Goal: Use online tool/utility: Utilize a website feature to perform a specific function

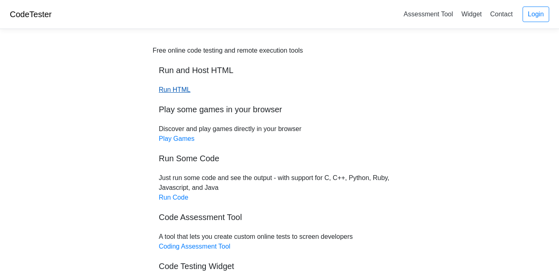
click at [180, 88] on link "Run HTML" at bounding box center [174, 89] width 31 height 7
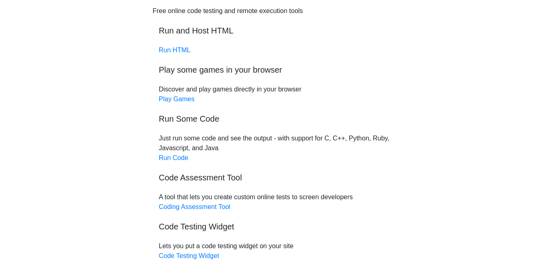
scroll to position [41, 0]
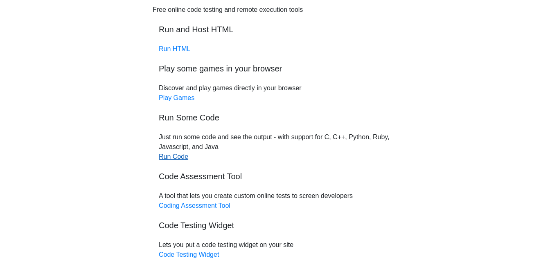
click at [177, 157] on link "Run Code" at bounding box center [173, 156] width 29 height 7
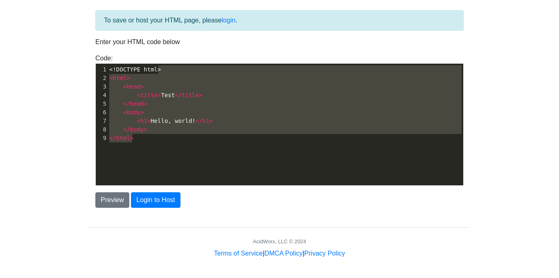
scroll to position [3, 0]
type textarea "<!DOCTYPE html> <html> <head> <title>Test</title> </head> <body> <h1>Hello, wor…"
drag, startPoint x: 184, startPoint y: 147, endPoint x: 124, endPoint y: 51, distance: 113.0
click at [124, 51] on div "To save or host your HTML page, please login . Enter your HTML code below Code:…" at bounding box center [279, 109] width 380 height 198
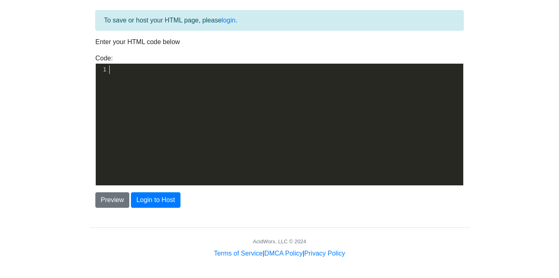
scroll to position [0, 0]
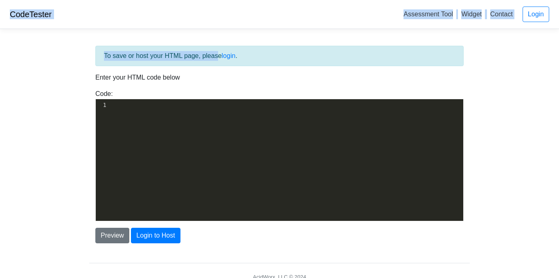
drag, startPoint x: 161, startPoint y: 56, endPoint x: 7, endPoint y: -12, distance: 169.0
click at [7, 0] on html "CodeTester Assessment Tool Widget Contact Login To save or host your HTML page,…" at bounding box center [279, 157] width 559 height 314
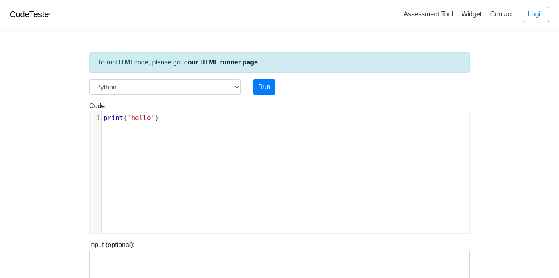
click at [204, 130] on div "xxxxxxxxxx 1 print ( 'hello' )" at bounding box center [286, 179] width 392 height 134
type textarea "print("i love mangos")"
click at [257, 90] on button "Run" at bounding box center [264, 87] width 22 height 16
type input "https://codetester.io/runner?s=v2lPnBPGzn"
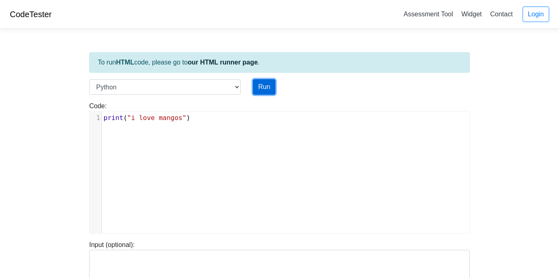
type textarea "Stdout: i love mangos"
click at [265, 90] on button "Run" at bounding box center [264, 87] width 22 height 16
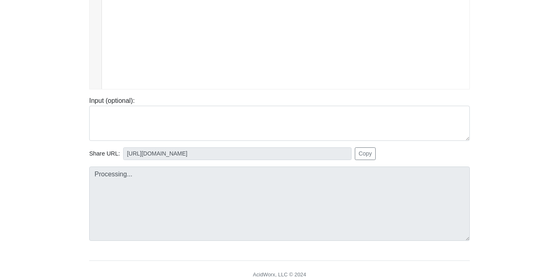
type input "https://codetester.io/runner?s=dYWNGdP9l5"
type textarea "Stdout: i love mangos"
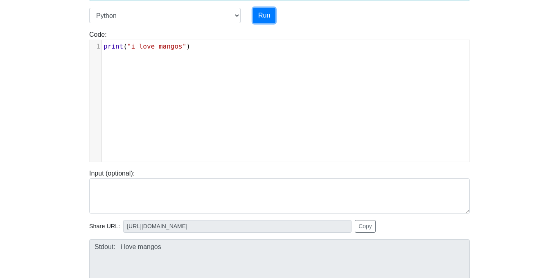
scroll to position [74, 0]
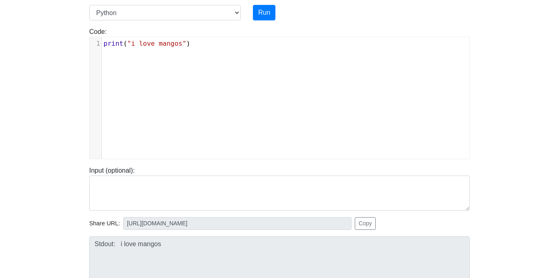
click at [204, 44] on pre "print ( "i love mangos" )" at bounding box center [285, 44] width 367 height 10
type textarea "h"
type textarea "print 9"
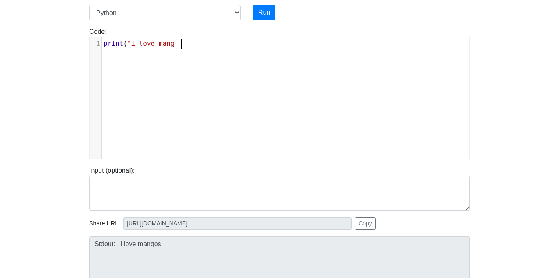
type textarea "("i love mango"
type textarea "s'"
type textarea "")"
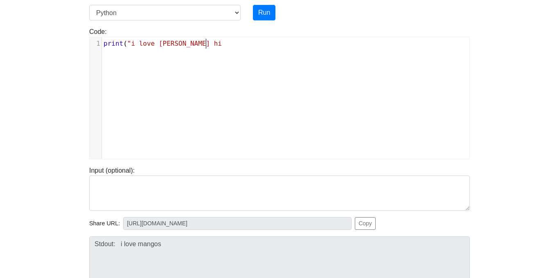
type textarea "cameron hin"
type textarea "doyle"
type textarea "")"
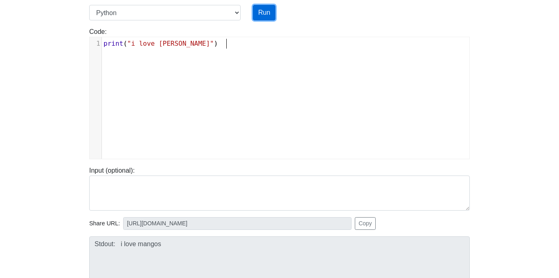
click at [266, 8] on button "Run" at bounding box center [264, 13] width 22 height 16
type input "https://codetester.io/runner?s=koW19o7qWR"
type textarea "Stdout: i love cameron doyle"
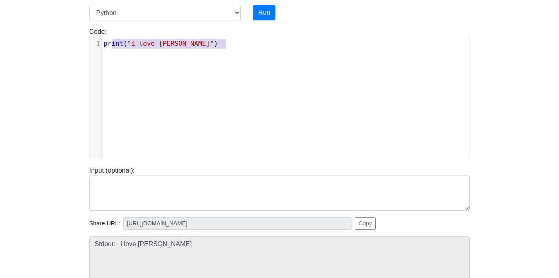
type textarea "rint ("i love cameron doyle")"
drag, startPoint x: 234, startPoint y: 45, endPoint x: 106, endPoint y: 42, distance: 127.6
click at [106, 42] on pre "print ( "i love cameron doyle" )" at bounding box center [285, 44] width 367 height 10
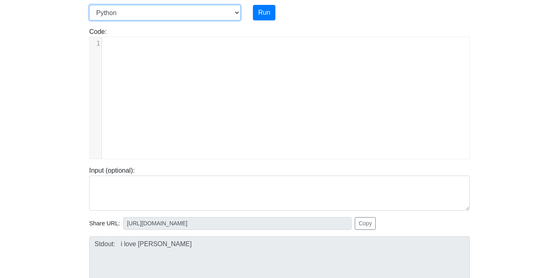
click at [195, 8] on select "C C++ Go Java Javascript Python Ruby" at bounding box center [164, 13] width 151 height 16
click at [89, 5] on select "C C++ Go Java Javascript Python Ruby" at bounding box center [164, 13] width 151 height 16
click at [169, 59] on div "x 1 ​" at bounding box center [286, 104] width 392 height 134
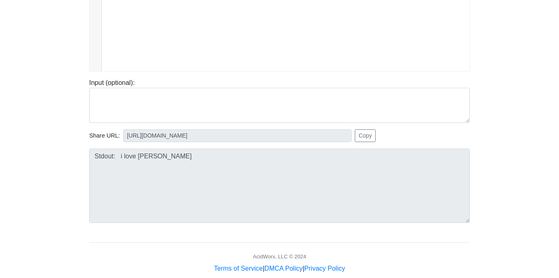
scroll to position [0, 0]
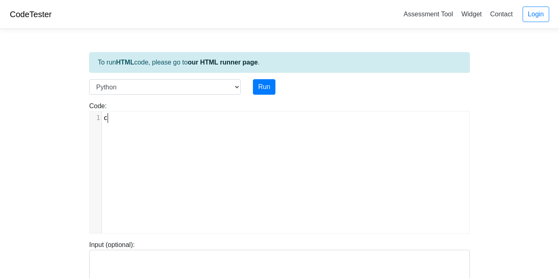
type textarea "c\"
type textarea "create"
type textarea "code"
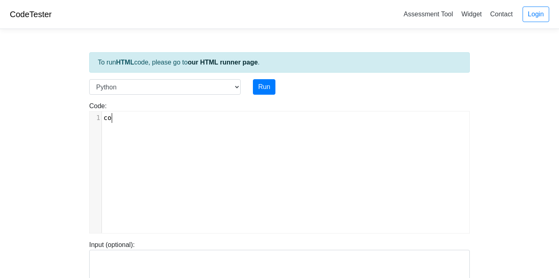
scroll to position [3, 16]
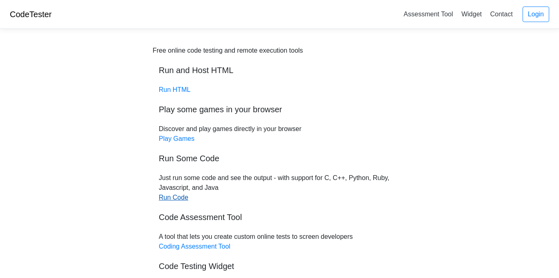
click at [178, 196] on link "Run Code" at bounding box center [173, 197] width 29 height 7
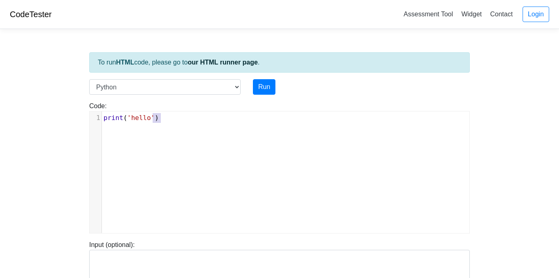
scroll to position [3, 0]
type textarea "print('hello')"
drag, startPoint x: 166, startPoint y: 119, endPoint x: 104, endPoint y: 120, distance: 62.2
click at [104, 120] on pre "print ( 'hello' )" at bounding box center [285, 118] width 367 height 10
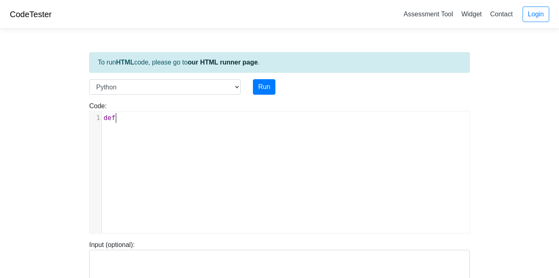
type textarea "def"
type textarea "]"
type textarea "import turtel"
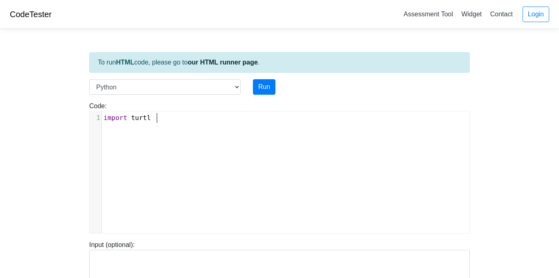
type textarea "l"
type textarea "e"
type textarea "as t"
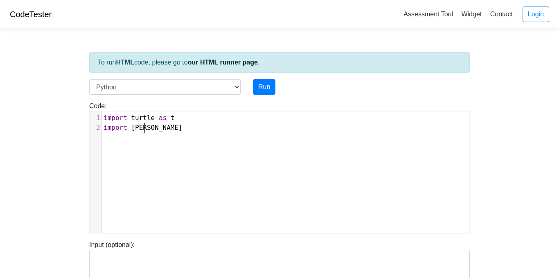
scroll to position [3, 49]
type textarea "import time"
type textarea "t.color"
type textarea "(("
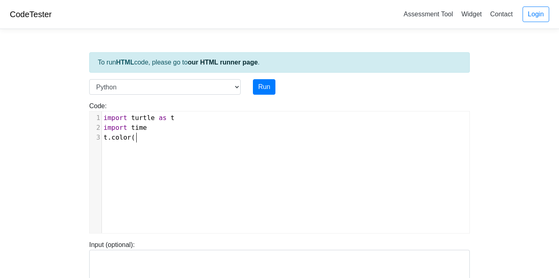
scroll to position [3, 4]
type textarea ""b;"
type textarea "[PERSON_NAME]")"
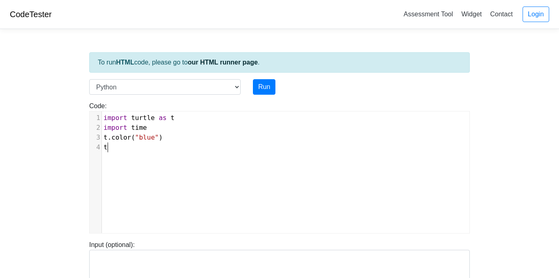
type textarea "t,"
type textarea ".begin"
type textarea "_fill"
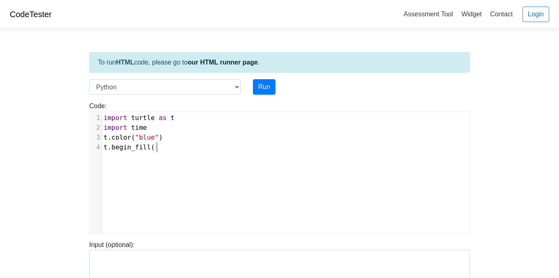
type textarea "()"
type textarea "counter+0"
type textarea "-"
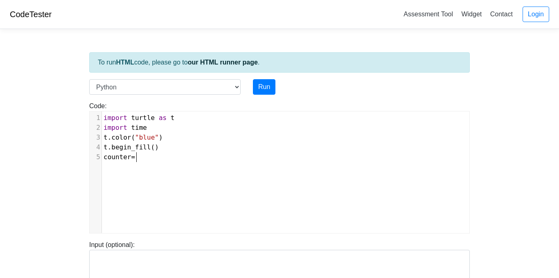
scroll to position [3, 8]
type textarea "=0"
type textarea "while counter"
type textarea ","
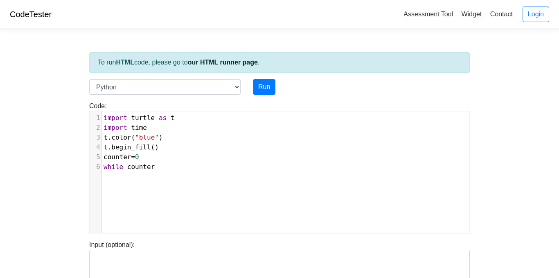
scroll to position [3, 4]
type textarea "<"
type textarea "4:"
type textarea "t fo"
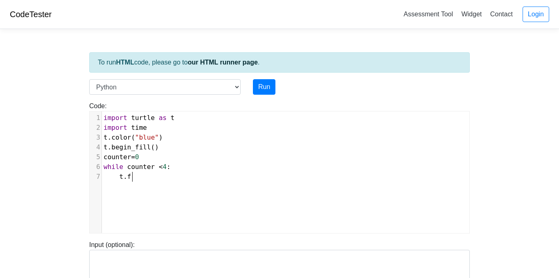
type textarea ".for"
type textarea "rward"
type textarea "(100)"
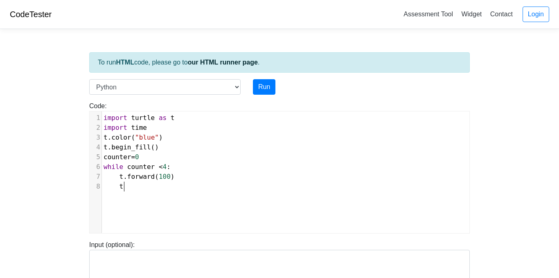
scroll to position [3, 4]
type textarea "t.e"
type textarea "left"
type textarea "(90)"
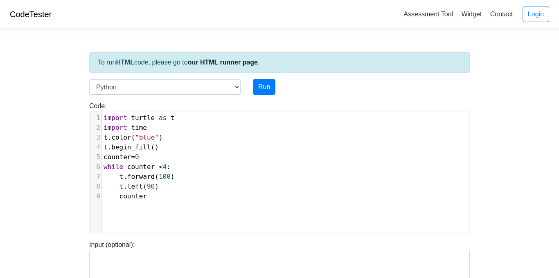
type textarea "counter+"
type textarea "=counter=1"
type textarea "+"
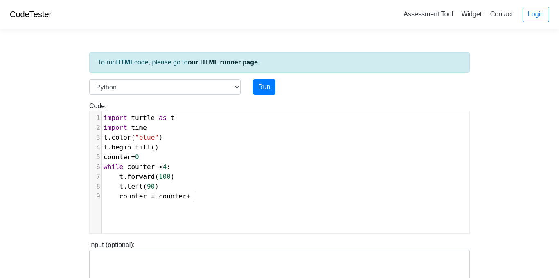
type textarea "1"
type textarea "t"
type textarea "t.end_fill"
type textarea "()"
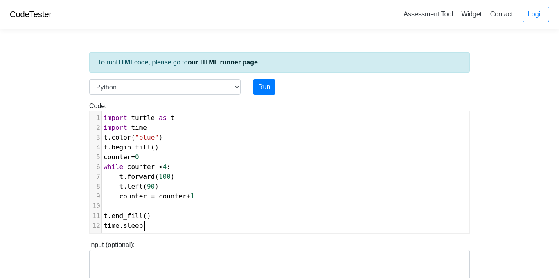
type textarea "time.sleep"
type textarea "(%)"
type textarea "%)"
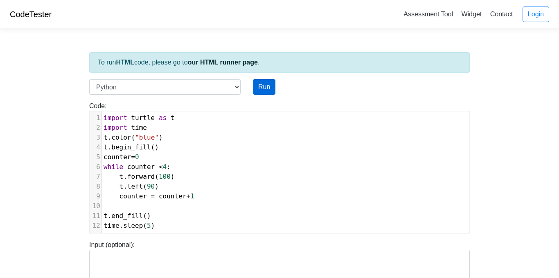
type textarea "5)"
click at [253, 80] on button "Run" at bounding box center [264, 87] width 22 height 16
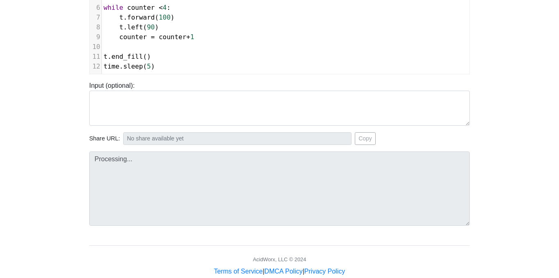
scroll to position [177, 0]
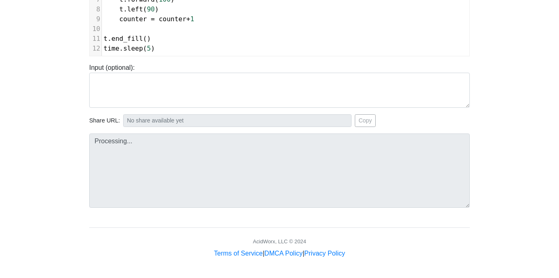
type input "[URL][DOMAIN_NAME]"
type textarea "Submission status: Runtime Error (NZEC) Stderr: Traceback (most recent call las…"
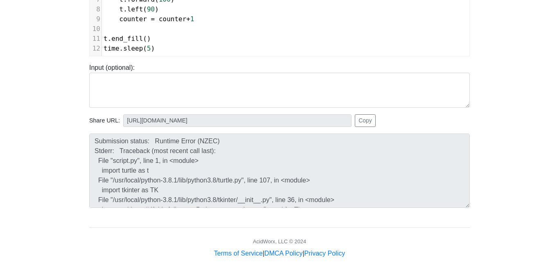
scroll to position [0, 0]
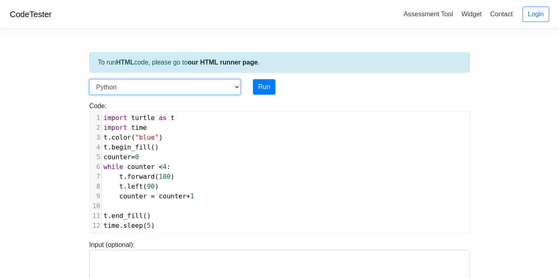
click at [163, 82] on select "C C++ Go Java Javascript Python Ruby" at bounding box center [164, 87] width 151 height 16
click at [89, 79] on select "C C++ Go Java Javascript Python Ruby" at bounding box center [164, 87] width 151 height 16
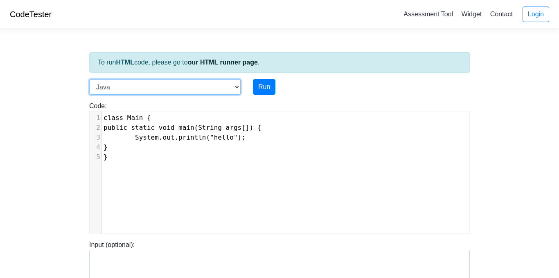
click at [189, 89] on select "C C++ Go Java Javascript Python Ruby" at bounding box center [164, 87] width 151 height 16
click at [89, 79] on select "C C++ Go Java Javascript Python Ruby" at bounding box center [164, 87] width 151 height 16
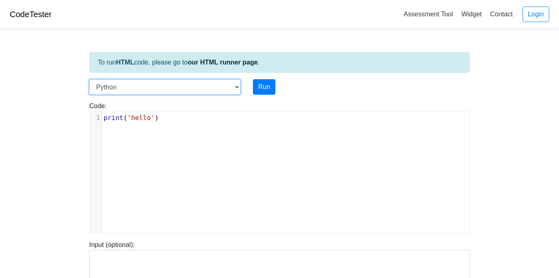
click at [163, 86] on select "C C++ Go Java Javascript Python Ruby" at bounding box center [164, 87] width 151 height 16
click at [89, 79] on select "C C++ Go Java Javascript Python Ruby" at bounding box center [164, 87] width 151 height 16
click at [144, 76] on div "To run HTML code, please go to our HTML runner page . Language C C++ Go Java Ja…" at bounding box center [279, 236] width 393 height 401
click at [144, 84] on select "C C++ Go Java Javascript Python Ruby" at bounding box center [164, 87] width 151 height 16
select select "python"
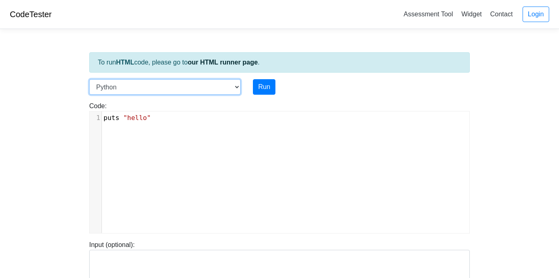
click at [89, 79] on select "C C++ Go Java Javascript Python Ruby" at bounding box center [164, 87] width 151 height 16
